Goal: Obtain resource: Obtain resource

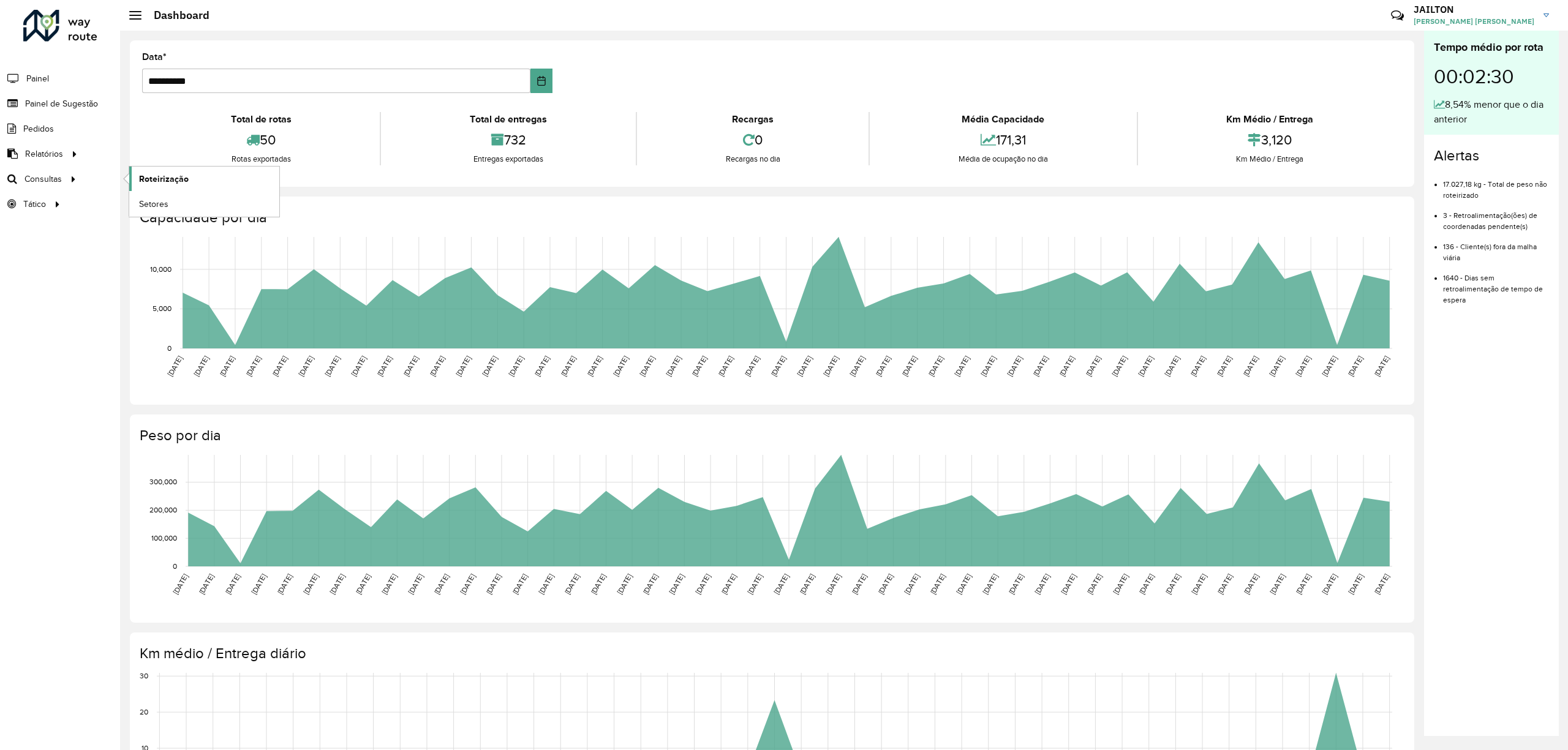
click at [192, 176] on link "Roteirização" at bounding box center [204, 179] width 150 height 25
click at [239, 153] on link "Clientes" at bounding box center [205, 154] width 152 height 25
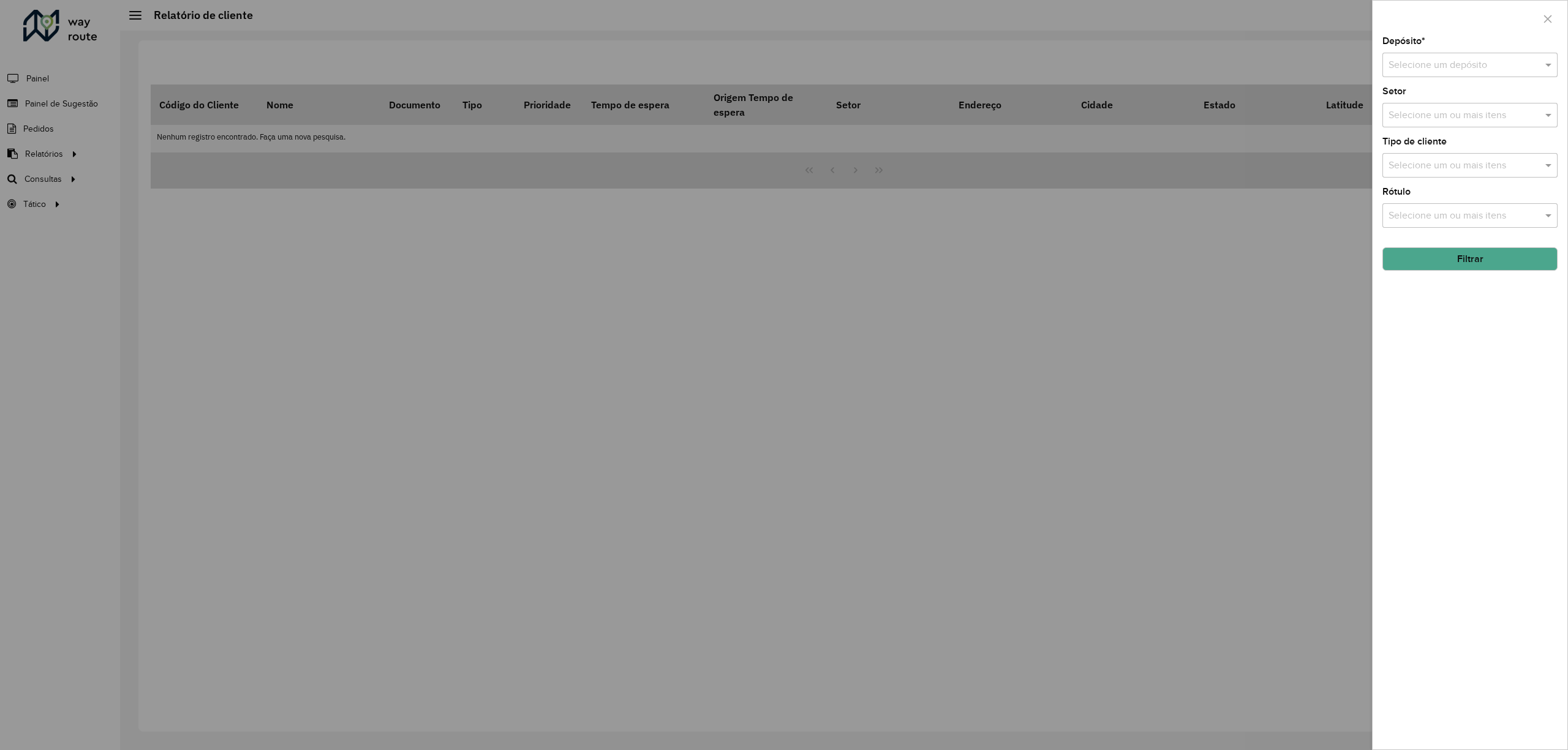
click at [1459, 63] on input "text" at bounding box center [1457, 66] width 138 height 15
click at [1465, 101] on div "CDD Embu" at bounding box center [1470, 101] width 173 height 21
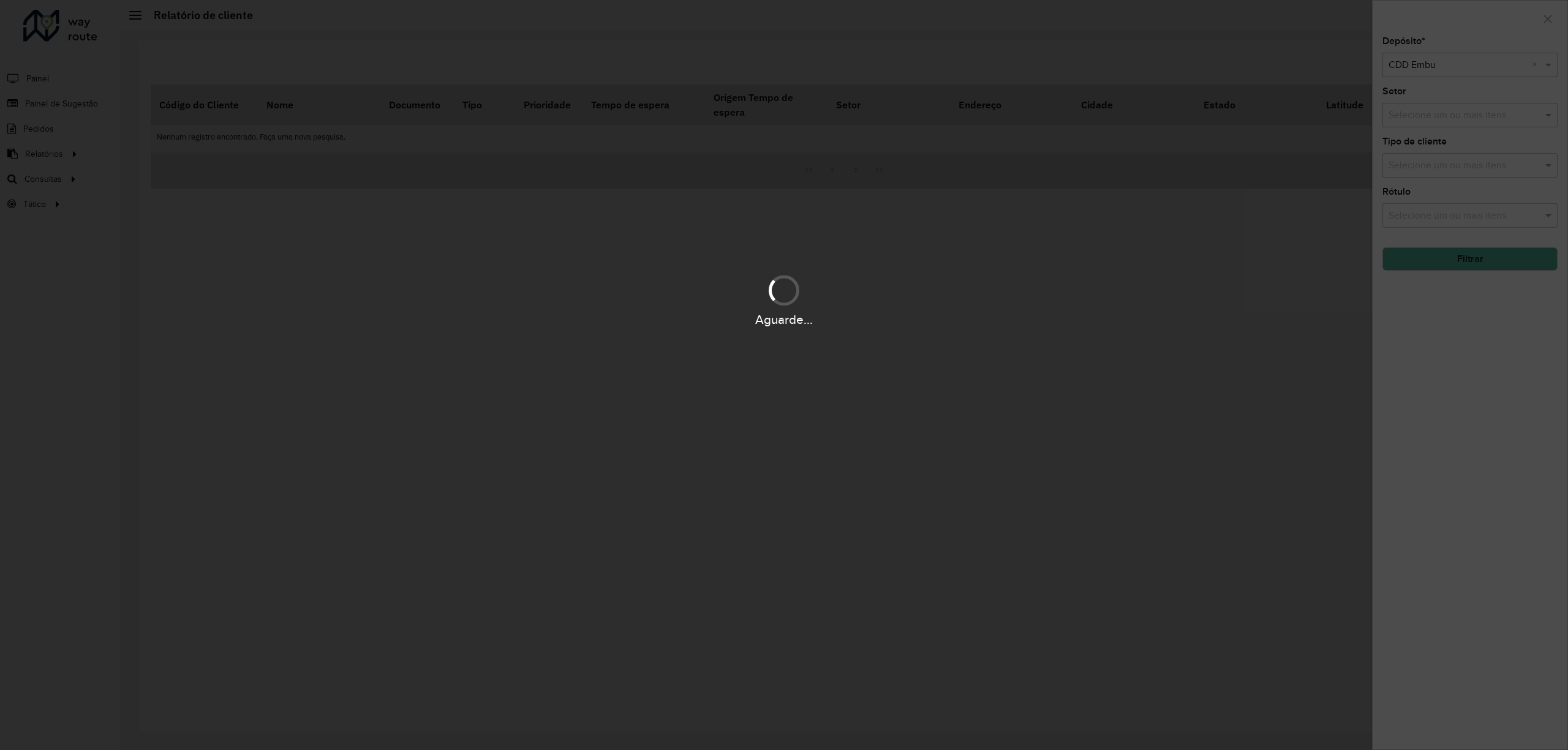
click at [1473, 256] on div "Aguarde..." at bounding box center [784, 375] width 1568 height 750
click at [1475, 264] on div "Aguarde..." at bounding box center [784, 375] width 1568 height 750
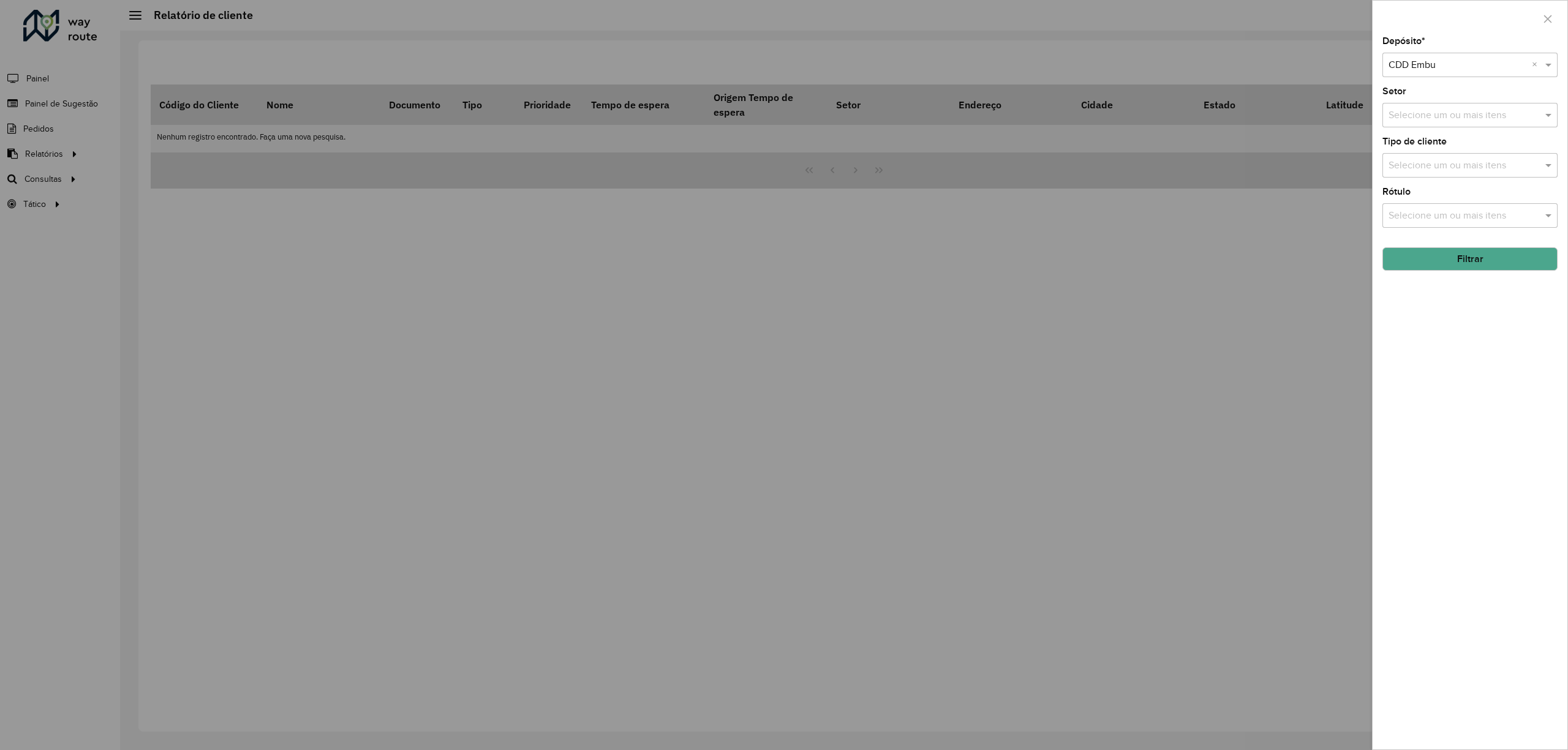
click at [1475, 264] on button "Filtrar" at bounding box center [1470, 259] width 175 height 23
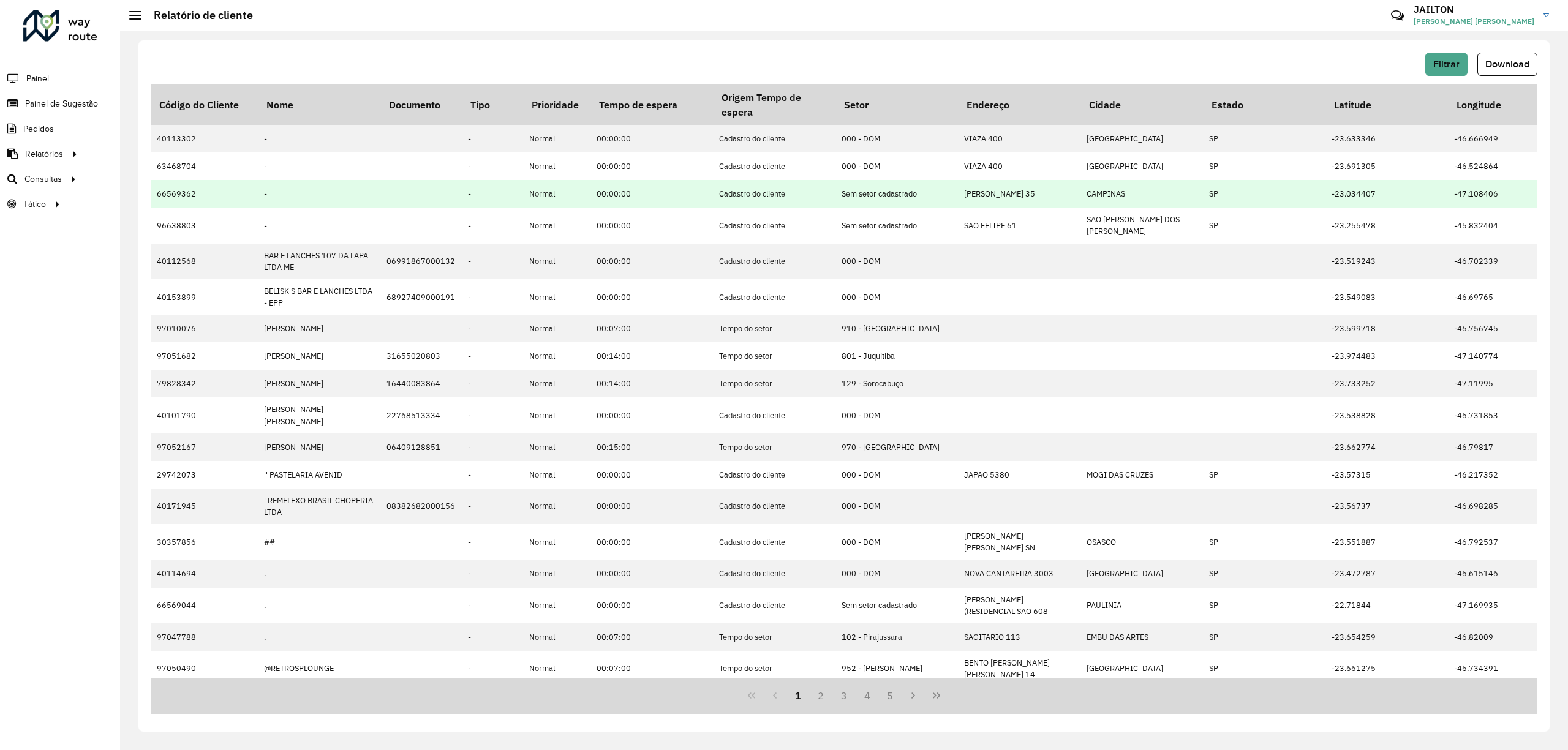
click at [586, 200] on td "Normal" at bounding box center [557, 193] width 68 height 28
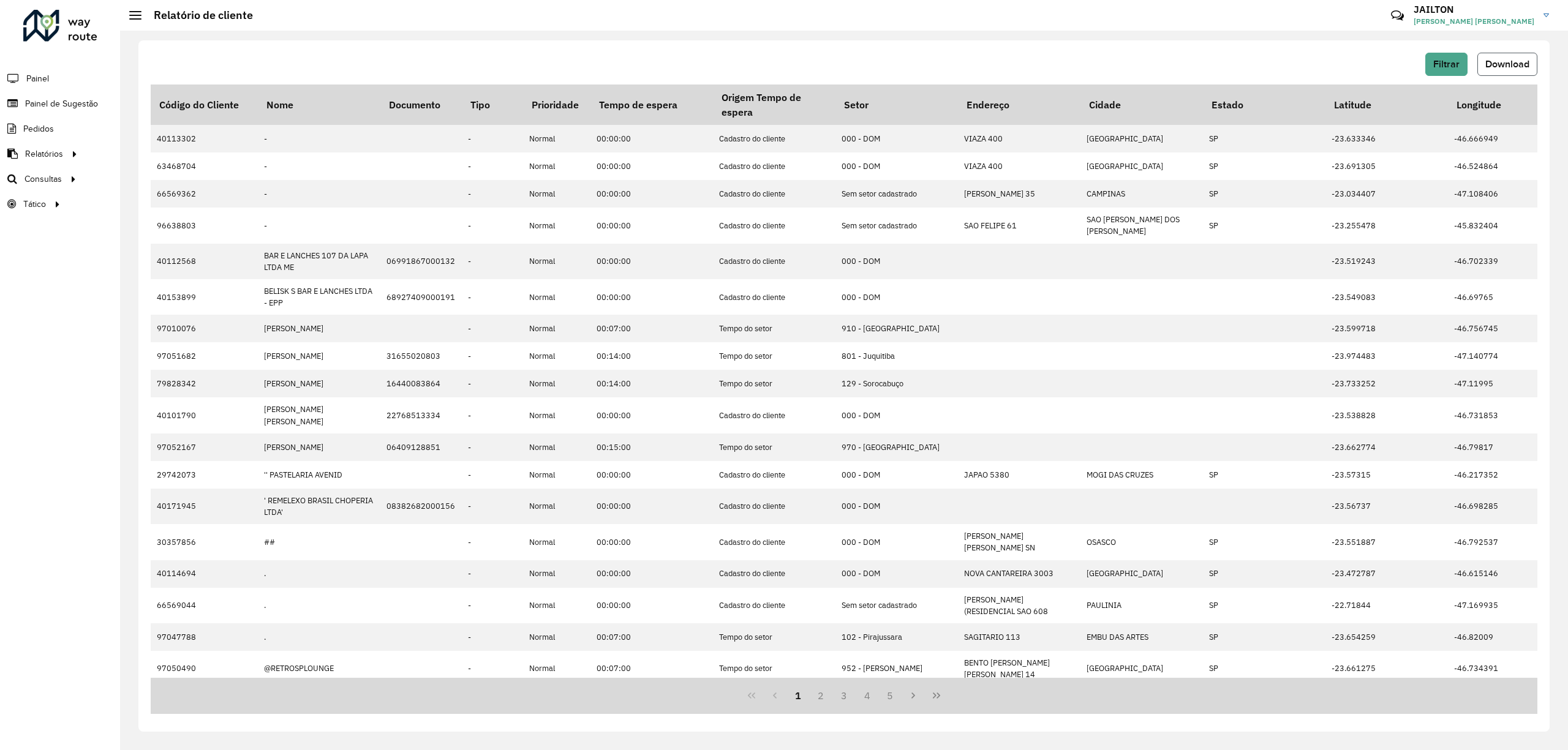
click at [1515, 58] on button "Download" at bounding box center [1508, 64] width 60 height 23
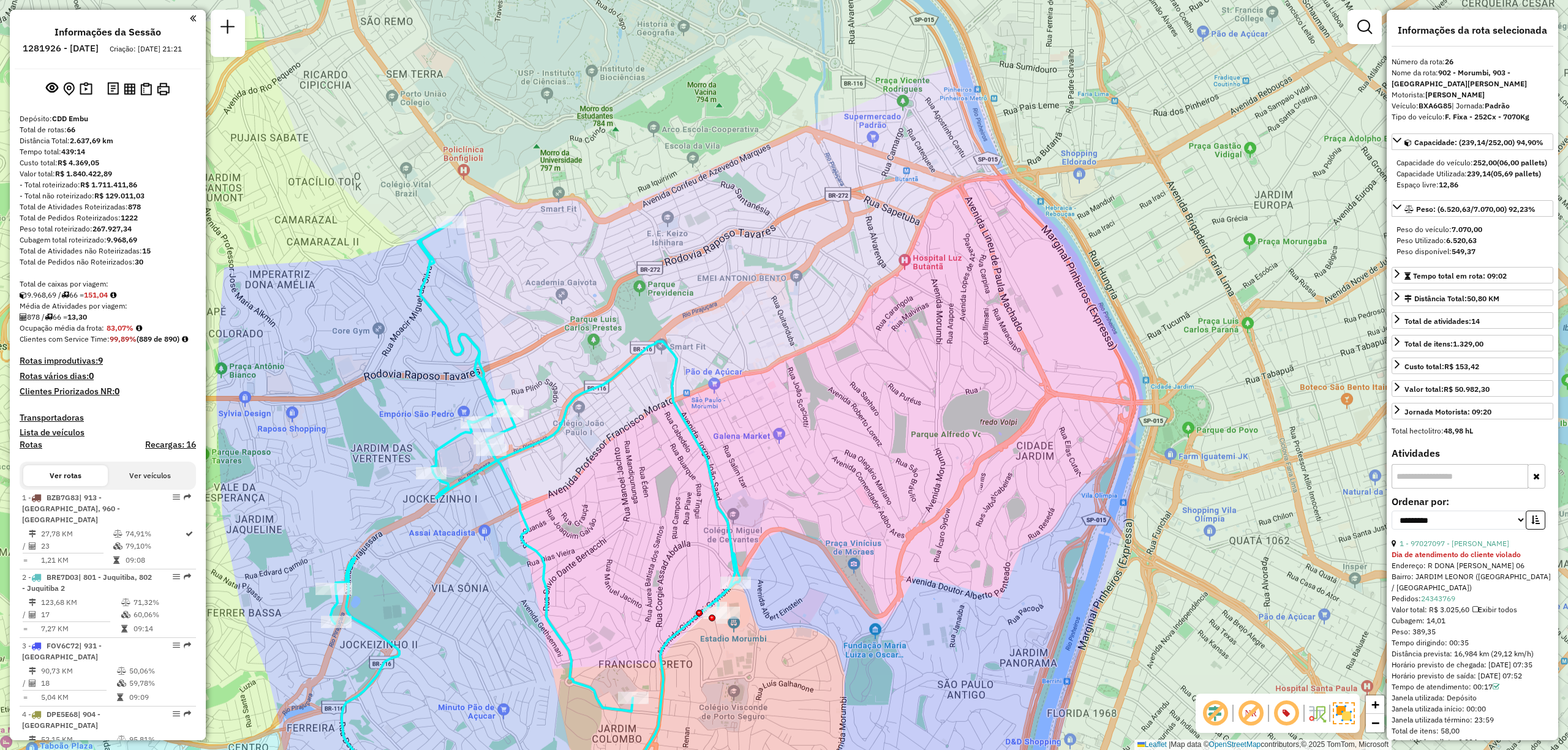
select select "**********"
